Goal: Task Accomplishment & Management: Manage account settings

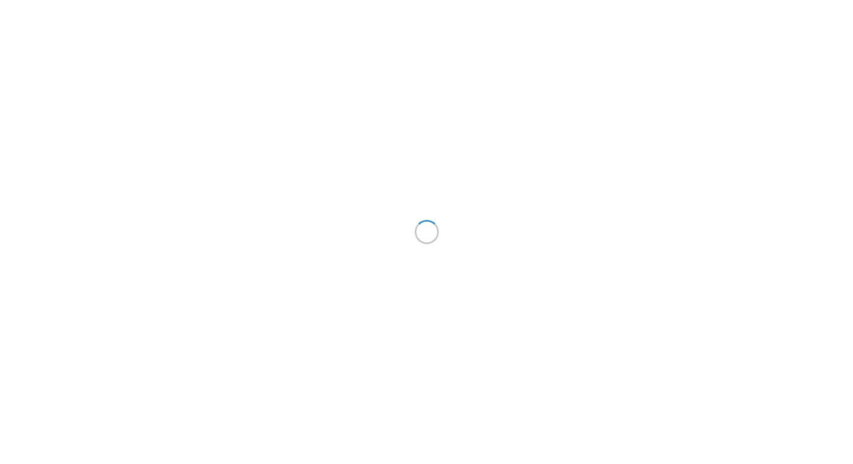
click at [256, 159] on div at bounding box center [426, 232] width 853 height 464
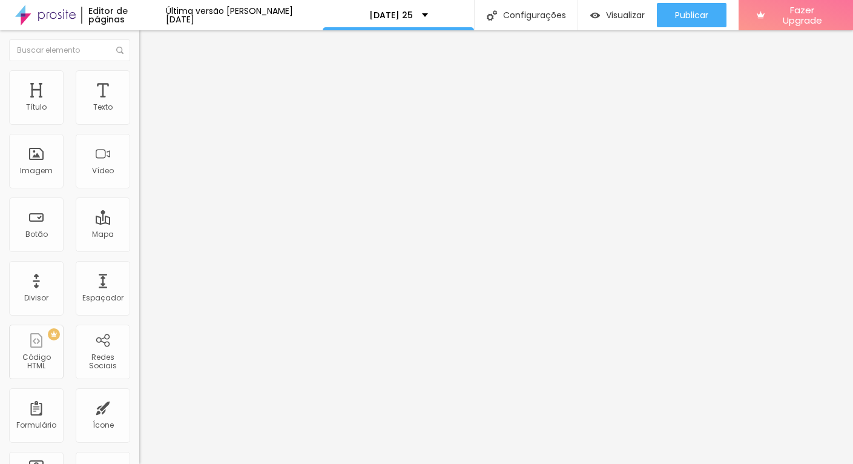
click at [150, 82] on span "Estilo" at bounding box center [159, 78] width 19 height 10
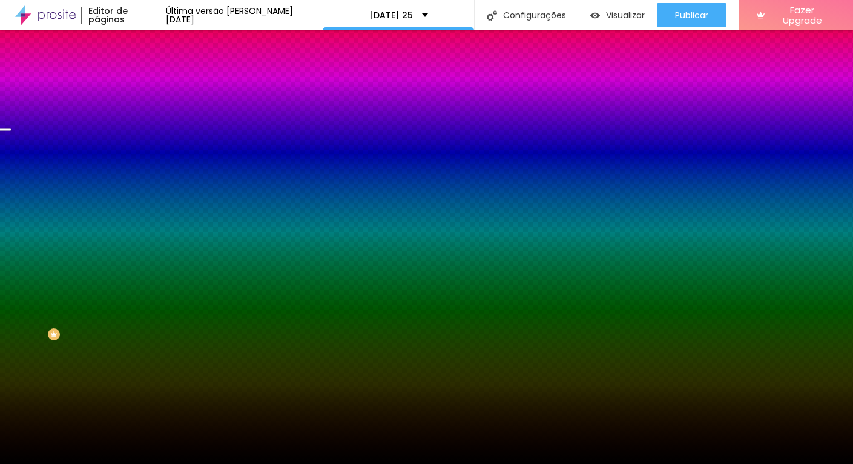
click at [139, 111] on span "Trocar imagem" at bounding box center [172, 106] width 66 height 10
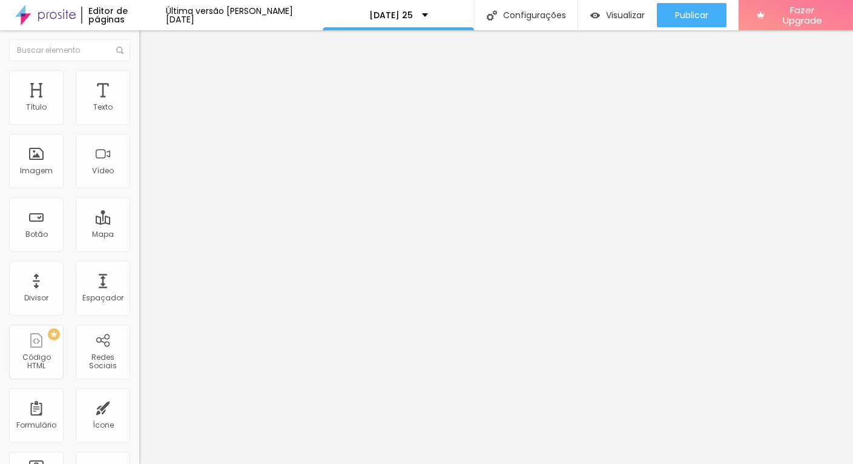
click at [139, 94] on li "Avançado" at bounding box center [208, 88] width 139 height 12
click at [139, 70] on li "Conteúdo" at bounding box center [208, 64] width 139 height 12
click at [148, 47] on img "button" at bounding box center [153, 44] width 10 height 10
click at [150, 83] on span "Estilo" at bounding box center [159, 78] width 19 height 10
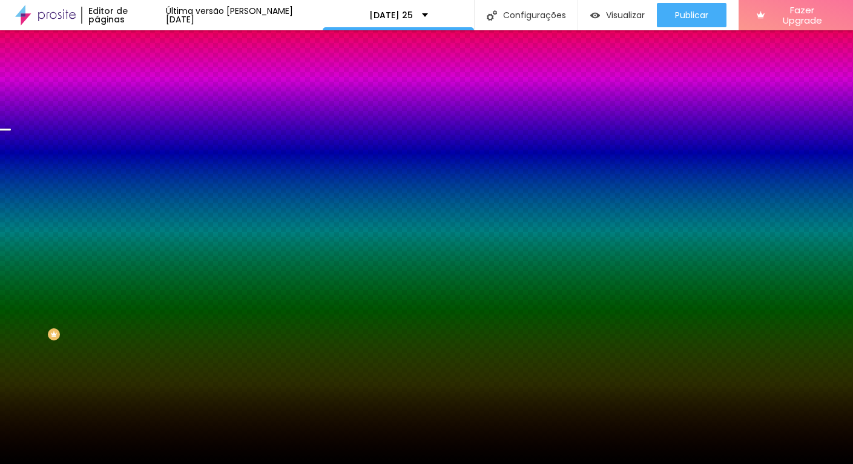
click at [139, 111] on span "Trocar imagem" at bounding box center [172, 106] width 66 height 10
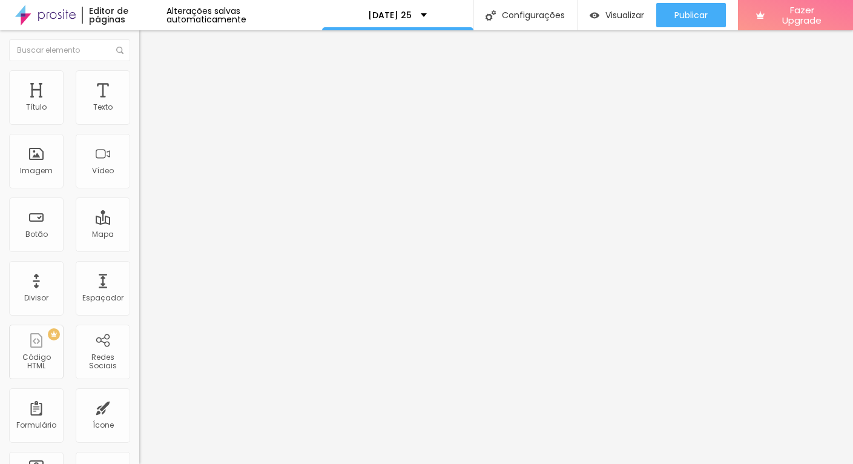
click at [139, 93] on li "Avançado" at bounding box center [208, 88] width 139 height 12
click at [139, 99] on div "20 Espaçamento entre colunas 68 px Espaçamento vertical ID Html Classes Html Vi…" at bounding box center [208, 348] width 139 height 509
click at [150, 83] on span "Estilo" at bounding box center [159, 78] width 19 height 10
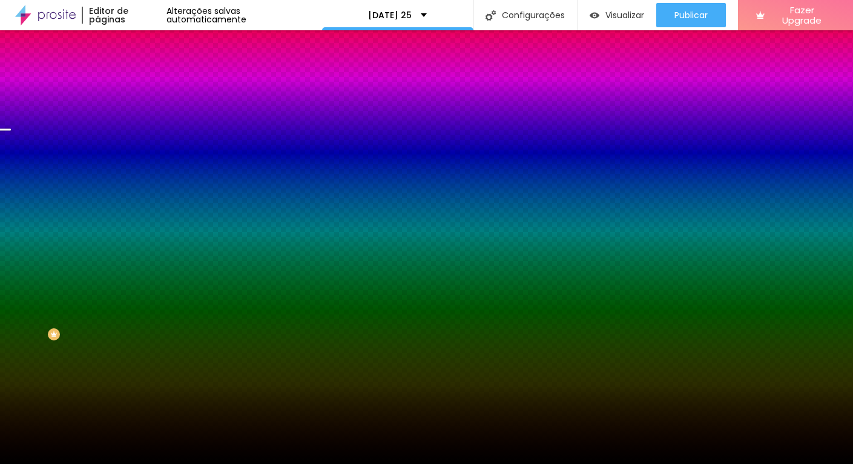
click at [139, 110] on div "Trocar imagem" at bounding box center [208, 106] width 139 height 8
click at [139, 111] on span "Trocar imagem" at bounding box center [172, 106] width 66 height 10
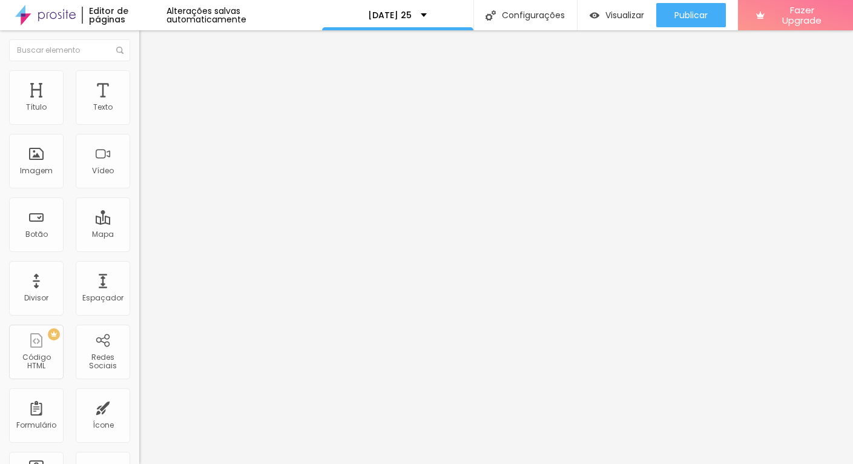
click at [139, 82] on ul "Conteúdo Estilo Avançado" at bounding box center [208, 76] width 139 height 36
click at [139, 84] on ul "Conteúdo Estilo Avançado" at bounding box center [208, 76] width 139 height 36
click at [139, 82] on ul "Conteúdo Estilo Avançado" at bounding box center [208, 76] width 139 height 36
click at [150, 82] on span "Estilo" at bounding box center [159, 78] width 19 height 10
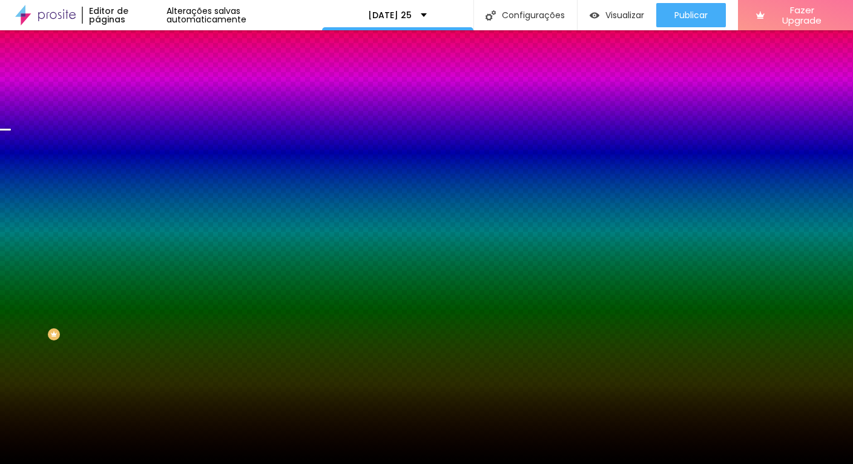
click at [139, 111] on span "Trocar imagem" at bounding box center [172, 106] width 66 height 10
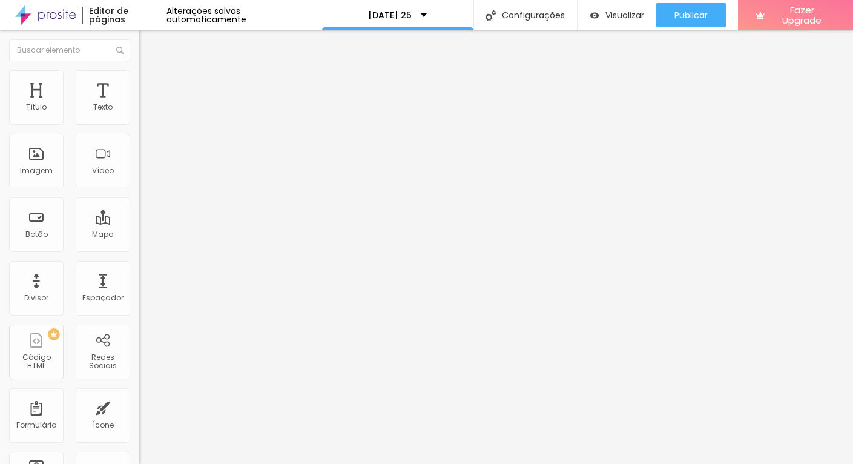
click at [139, 99] on div "Modo Encaixotado Encaixotado Completo" at bounding box center [208, 110] width 139 height 33
click at [139, 82] on li "Estilo" at bounding box center [208, 76] width 139 height 12
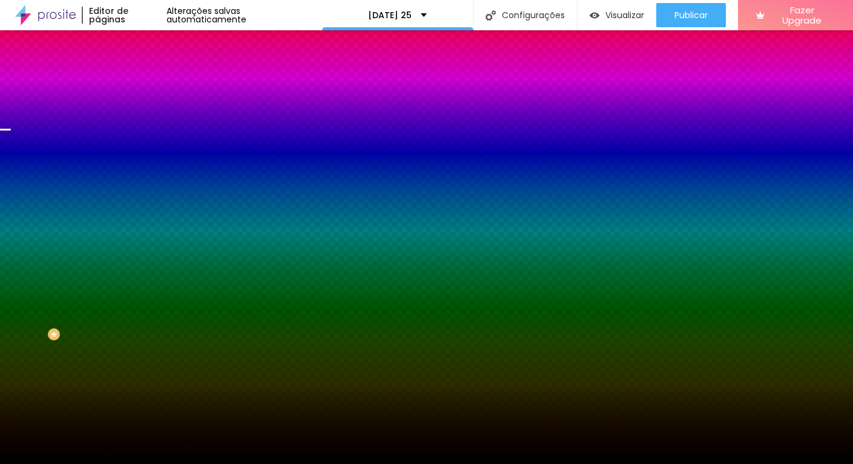
click at [139, 111] on span "Trocar imagem" at bounding box center [172, 106] width 66 height 10
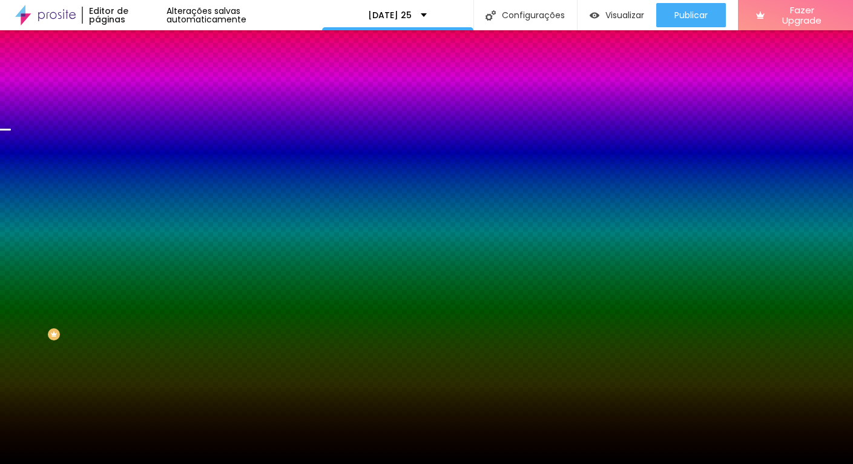
click at [139, 111] on span "Trocar imagem" at bounding box center [172, 106] width 66 height 10
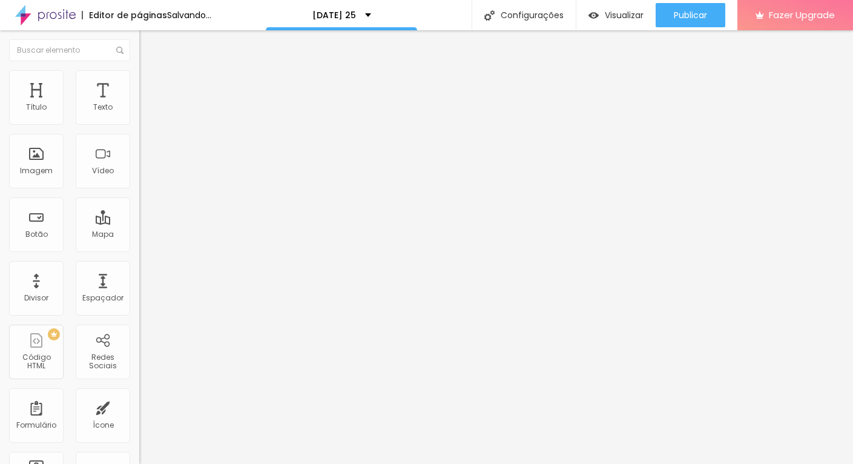
click at [139, 104] on span "Trocar imagem" at bounding box center [172, 99] width 66 height 10
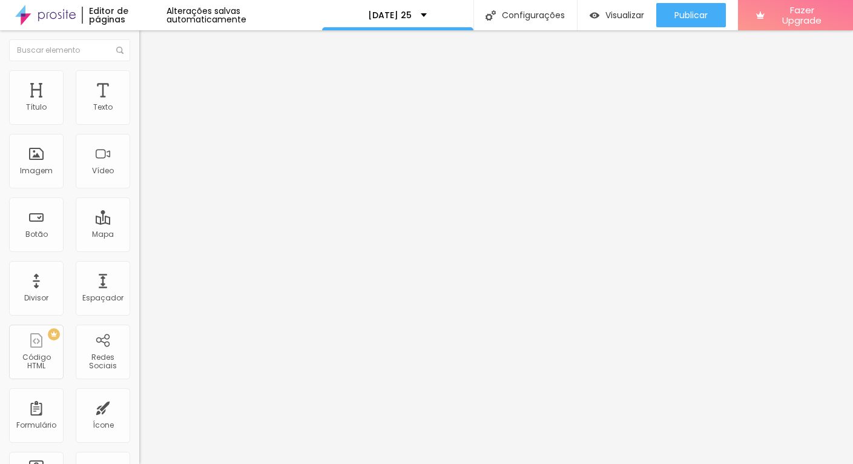
scroll to position [88, 0]
